Goal: Task Accomplishment & Management: Use online tool/utility

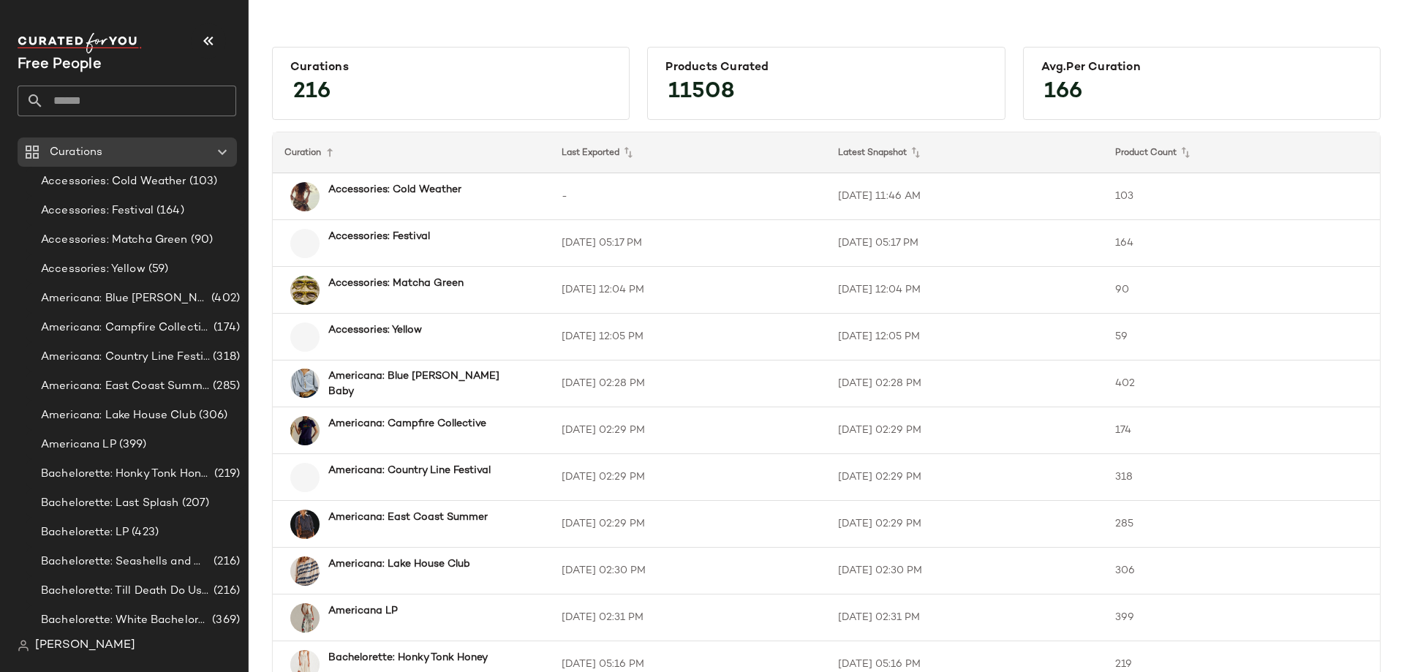
click at [79, 100] on input "text" at bounding box center [140, 101] width 192 height 31
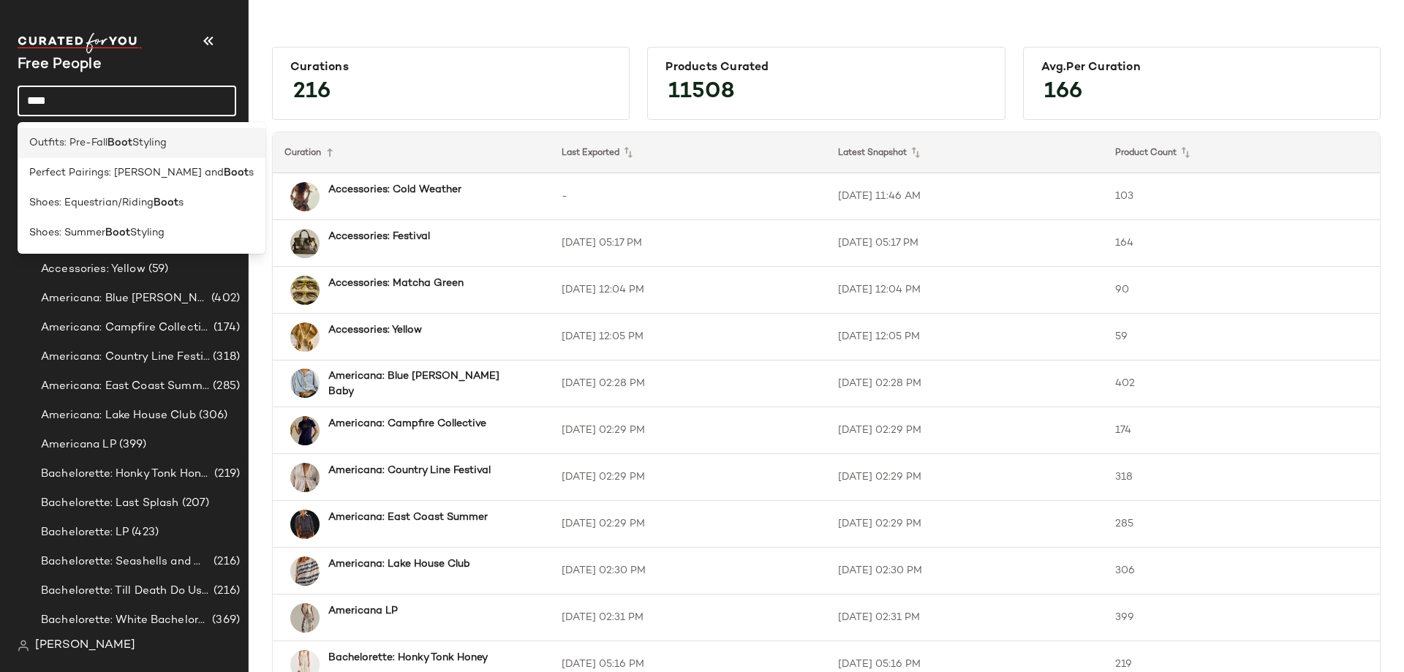
type input "****"
click at [142, 139] on span "Styling" at bounding box center [149, 142] width 34 height 15
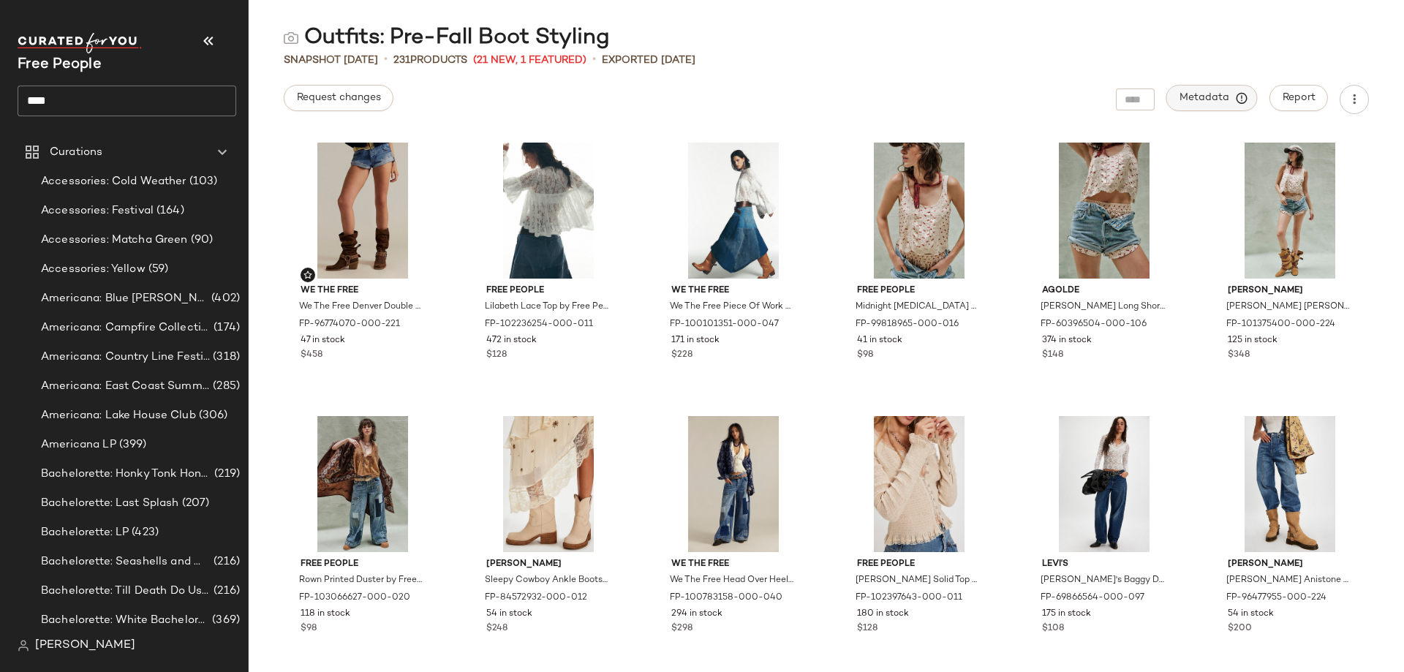
click at [1218, 93] on span "Metadata" at bounding box center [1212, 97] width 67 height 13
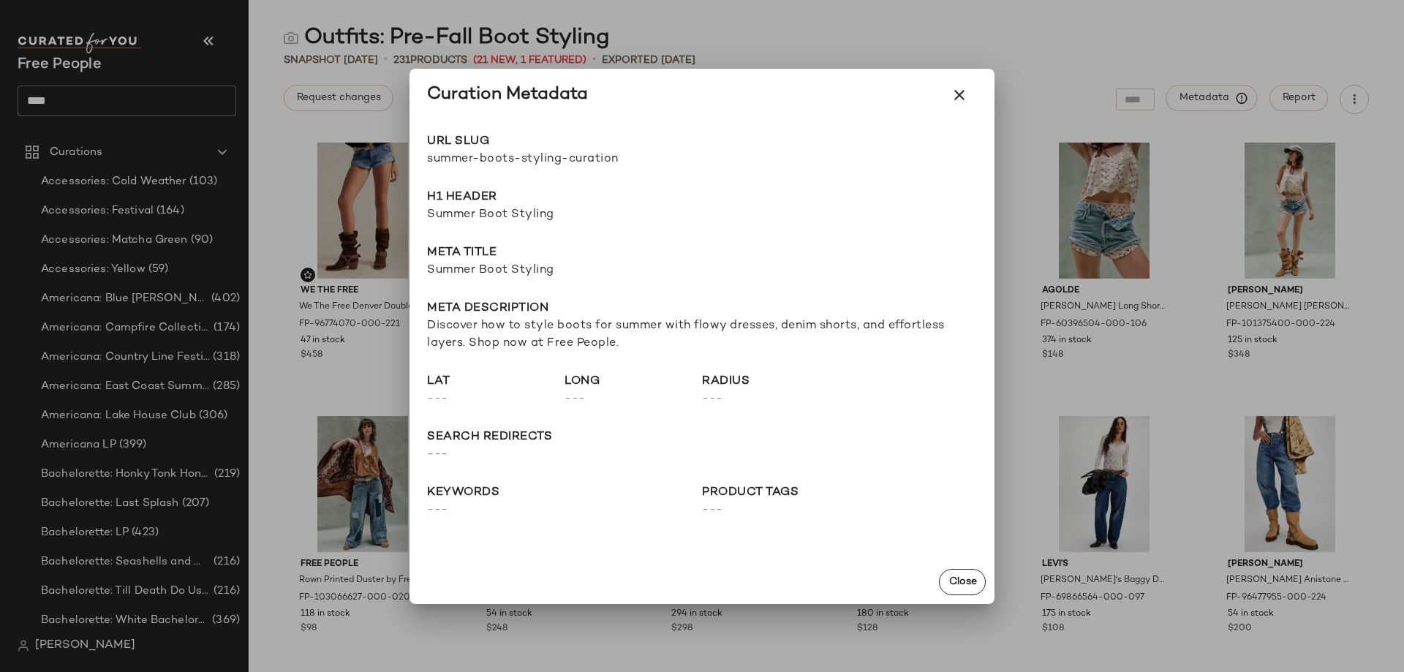
click at [1218, 93] on div at bounding box center [702, 336] width 1404 height 672
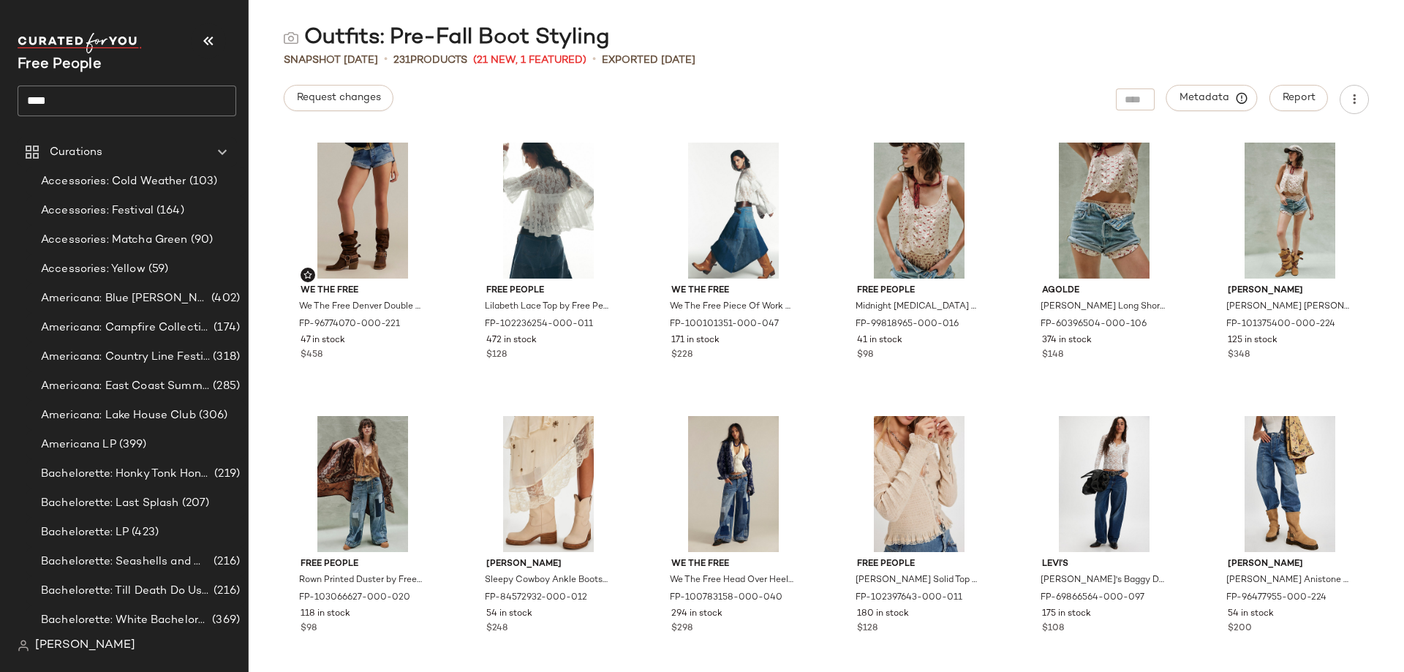
click at [196, 97] on input "****" at bounding box center [127, 101] width 219 height 31
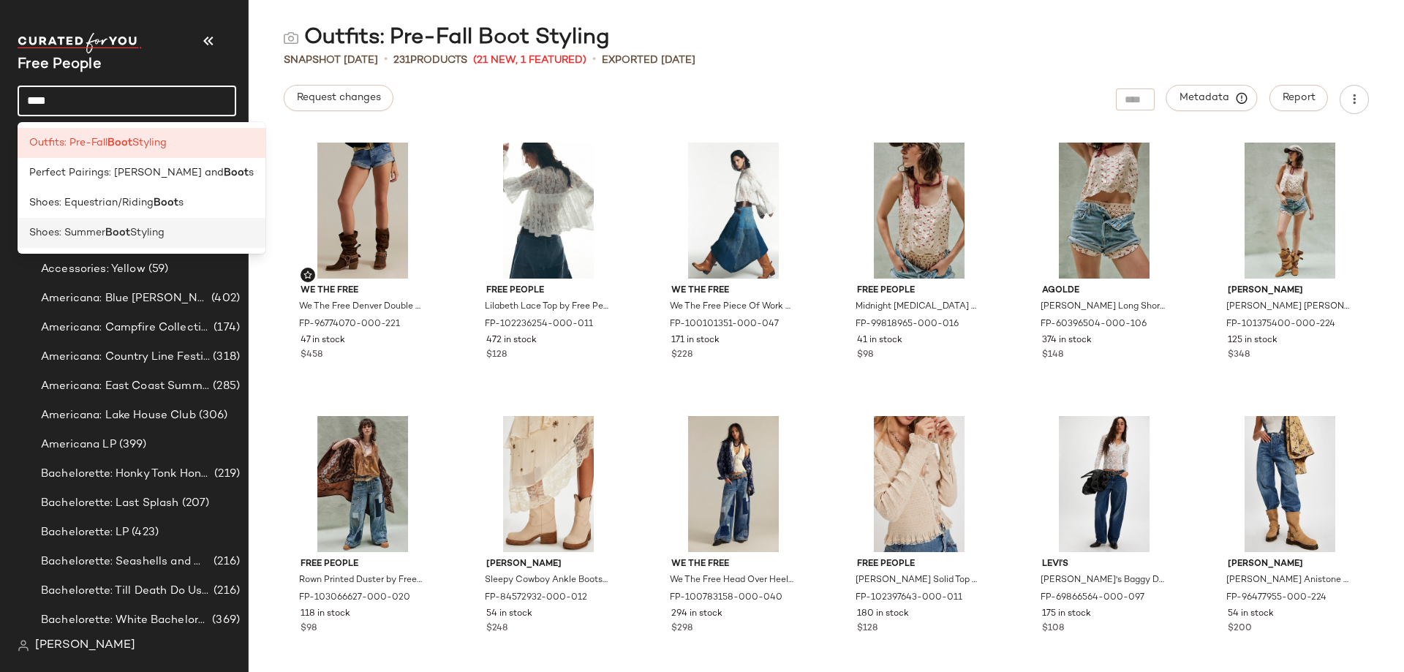
click at [135, 226] on span "Styling" at bounding box center [147, 232] width 34 height 15
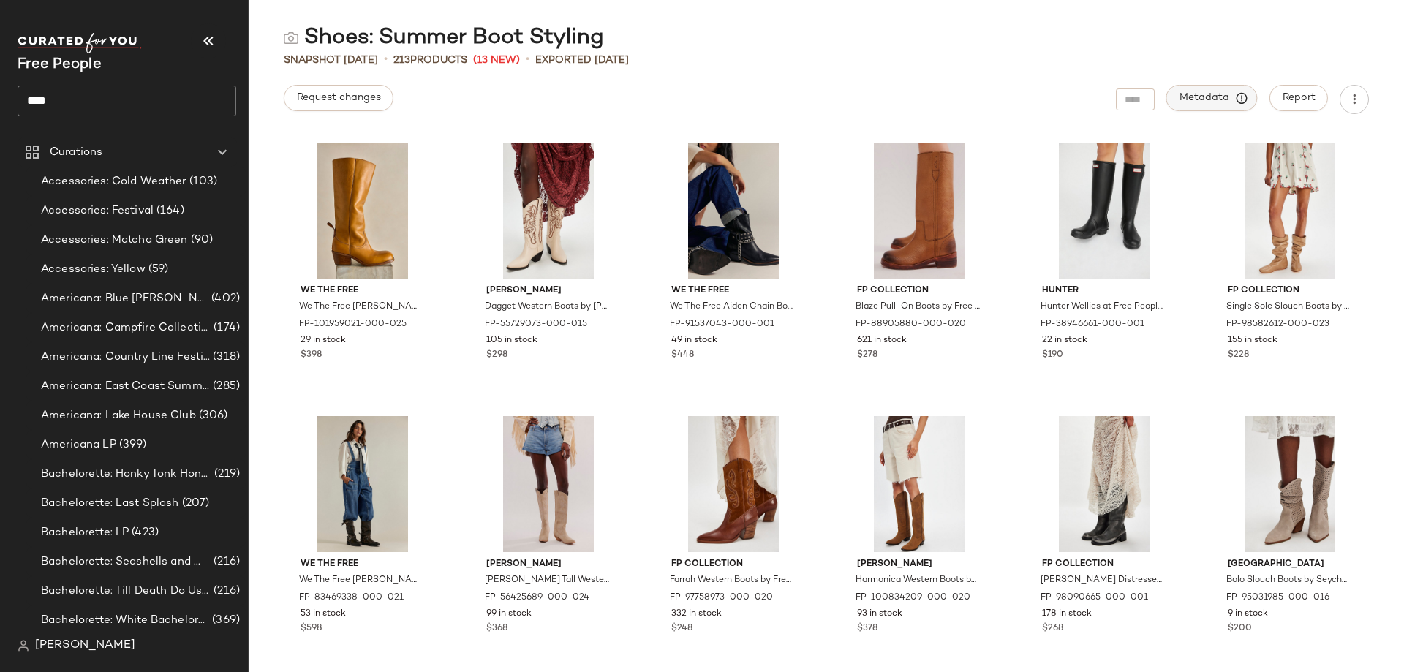
click at [1216, 97] on span "Metadata" at bounding box center [1212, 97] width 67 height 13
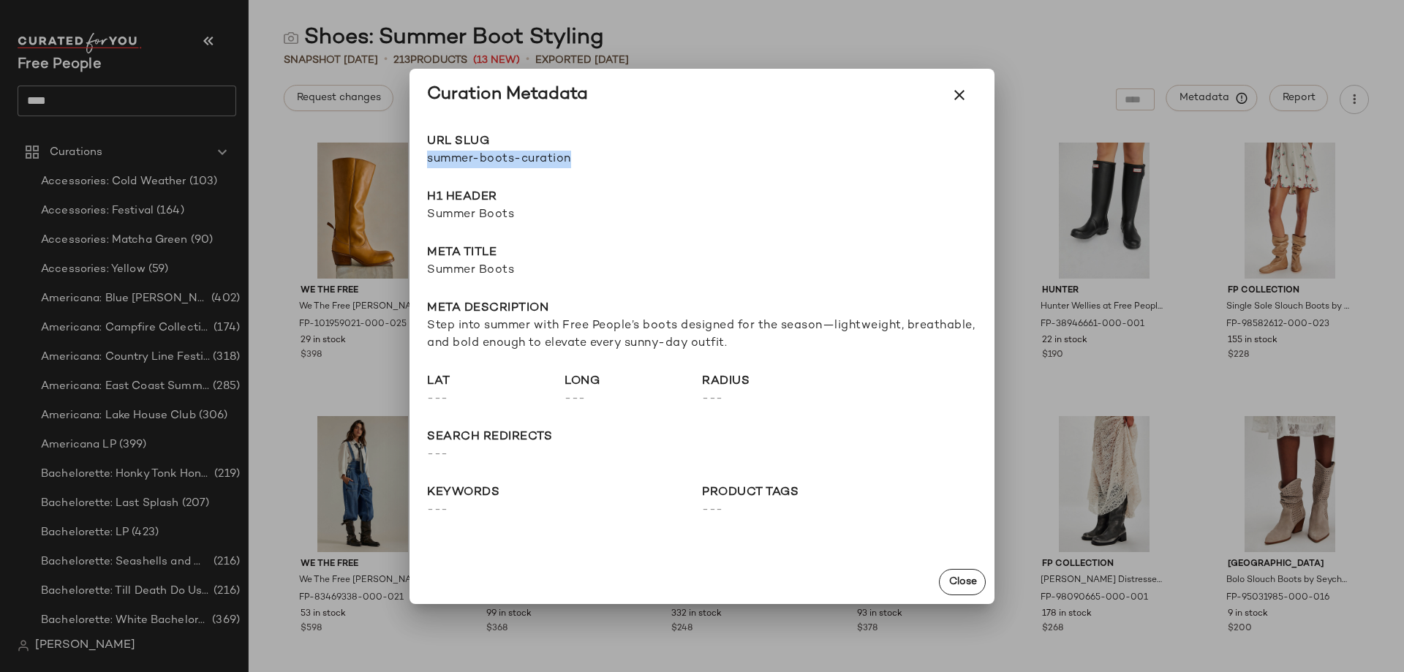
drag, startPoint x: 606, startPoint y: 162, endPoint x: 421, endPoint y: 164, distance: 185.0
click at [421, 164] on div "URL Slug summer-boots-curation Go to Shop H1 Header Summer Boots Meta title Sum…" at bounding box center [701, 340] width 585 height 439
copy span "summer-boots-curation"
click at [956, 95] on icon "button" at bounding box center [960, 95] width 18 height 18
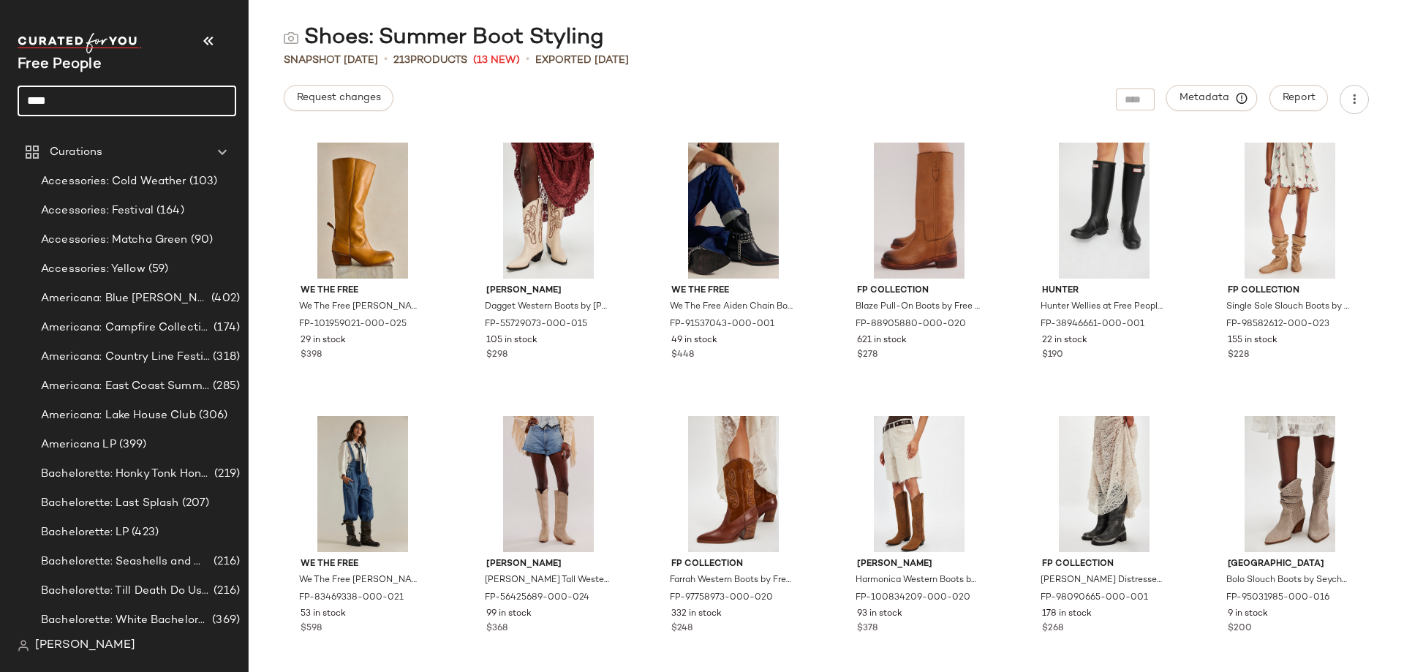
click at [126, 101] on input "****" at bounding box center [127, 101] width 219 height 31
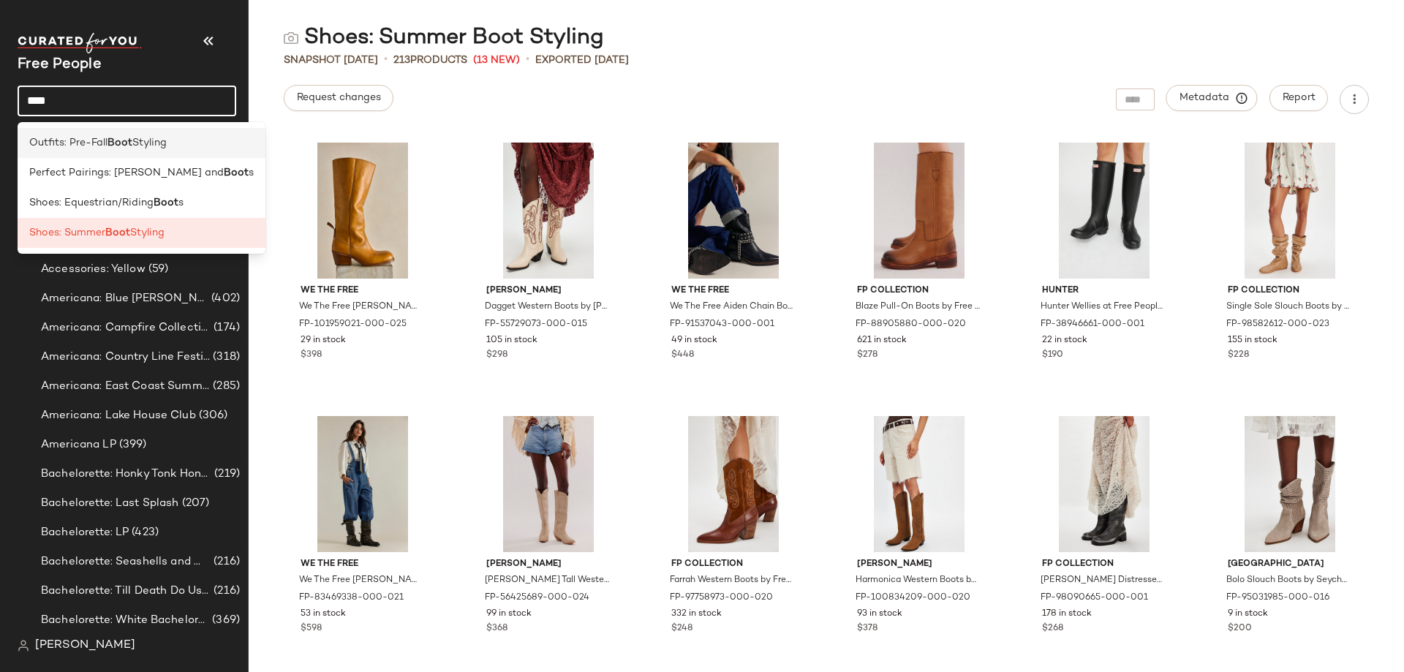
click at [141, 142] on span "Styling" at bounding box center [149, 142] width 34 height 15
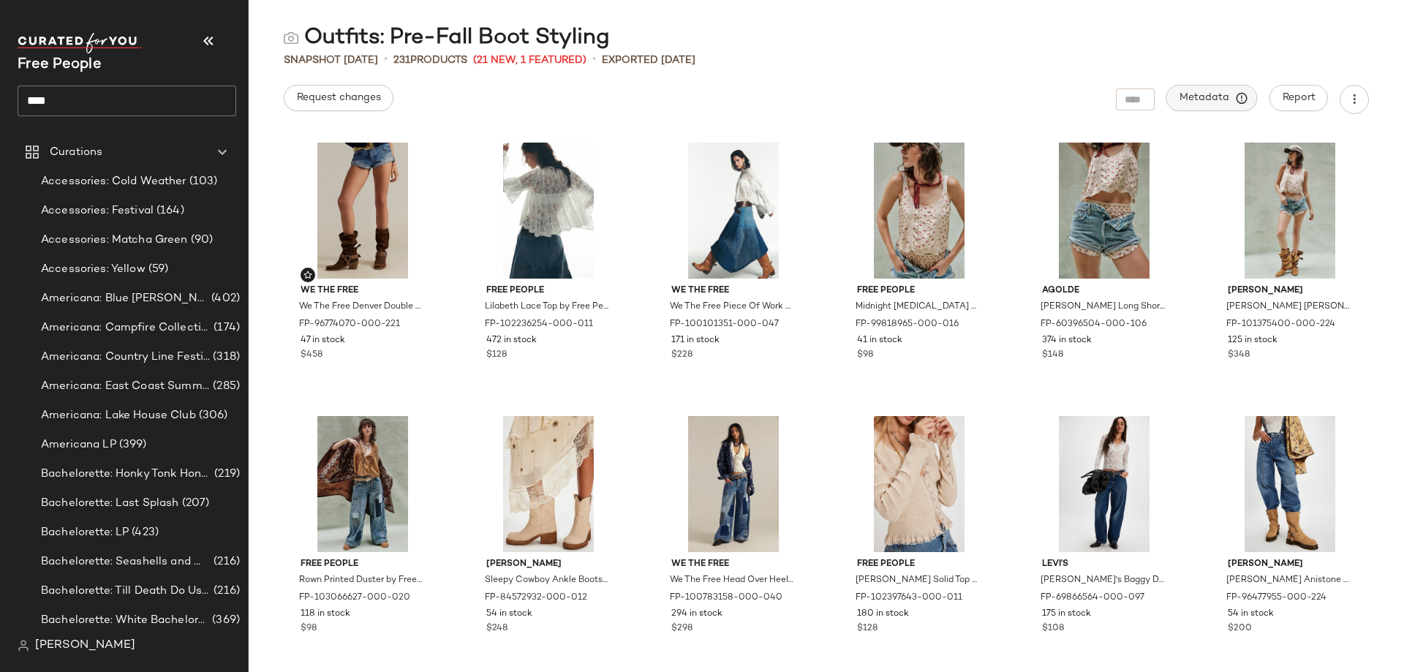
click at [1179, 97] on span "Metadata" at bounding box center [1212, 97] width 67 height 13
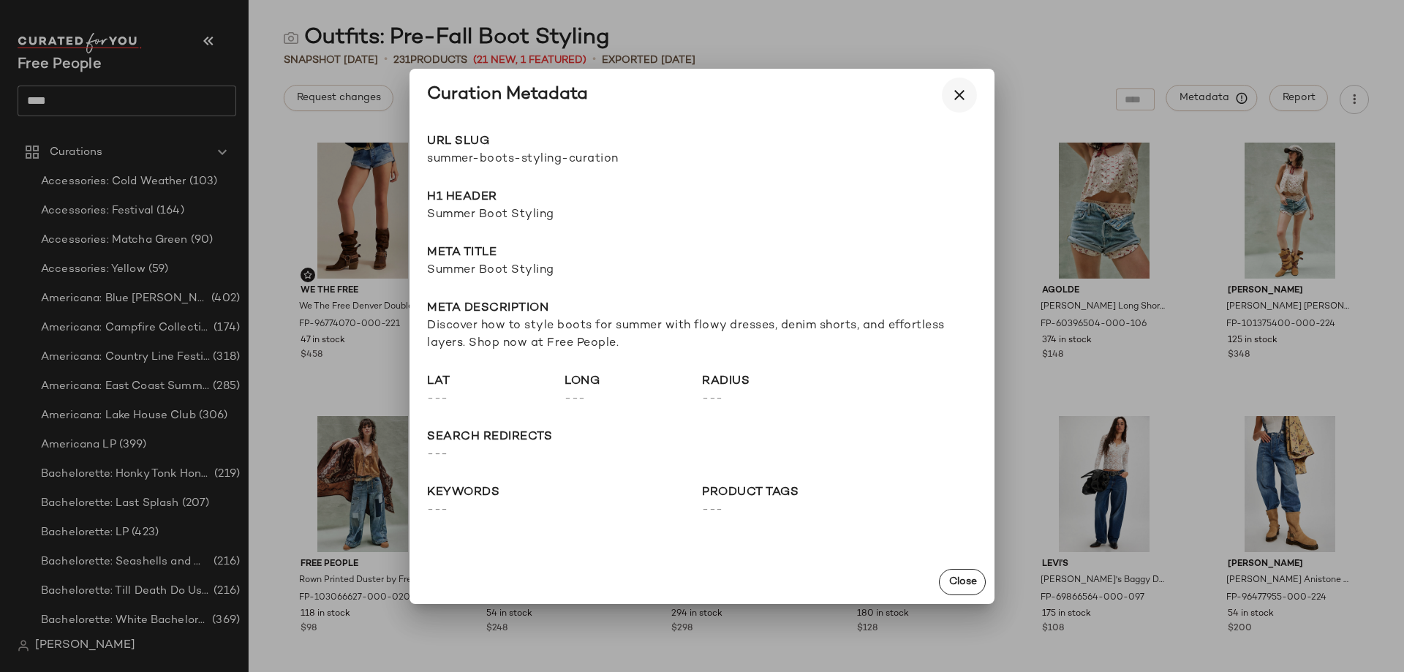
click at [972, 94] on button "button" at bounding box center [959, 95] width 35 height 35
